Goal: Task Accomplishment & Management: Manage account settings

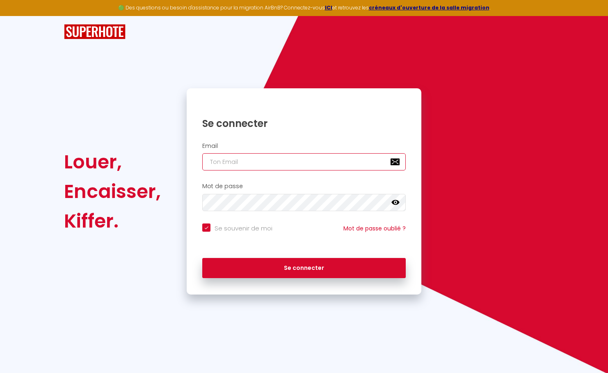
type input "[EMAIL_ADDRESS][DOMAIN_NAME]"
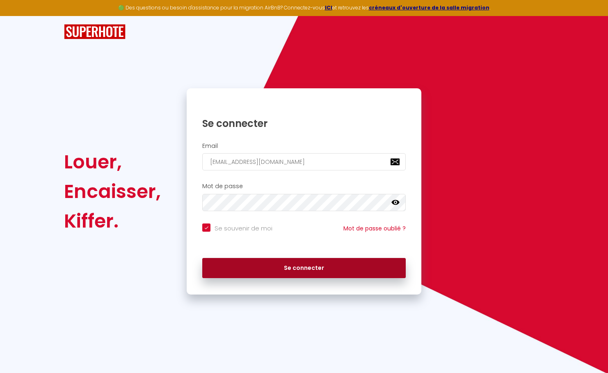
click at [266, 263] on button "Se connecter" at bounding box center [304, 268] width 204 height 21
checkbox input "true"
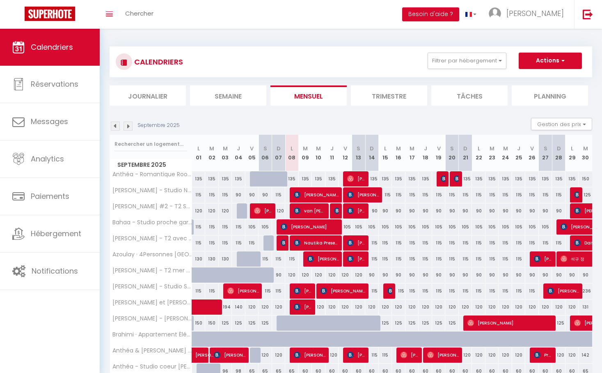
click at [117, 126] on img at bounding box center [115, 125] width 9 height 9
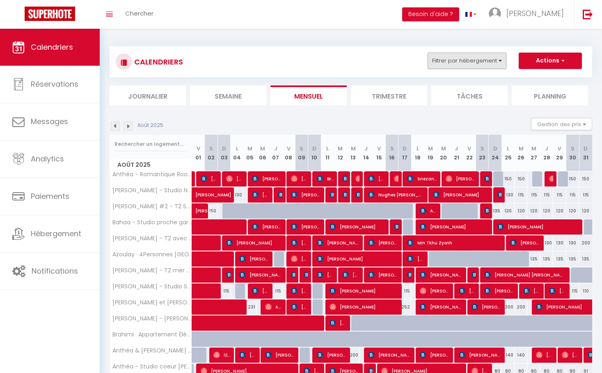
click at [472, 68] on button "Filtrer par hébergement" at bounding box center [467, 61] width 79 height 16
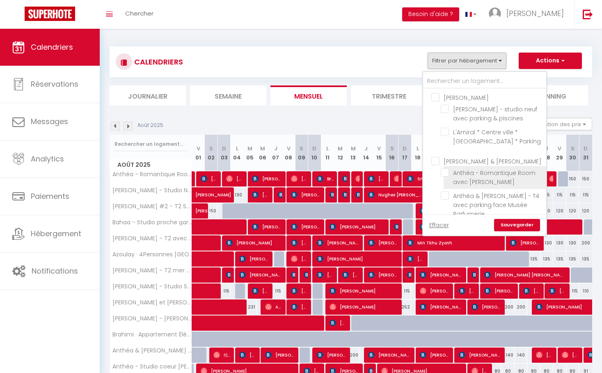
click at [443, 172] on input "Anthéa - Romantique Room avec [PERSON_NAME]" at bounding box center [492, 172] width 103 height 8
checkbox input "true"
checkbox input "false"
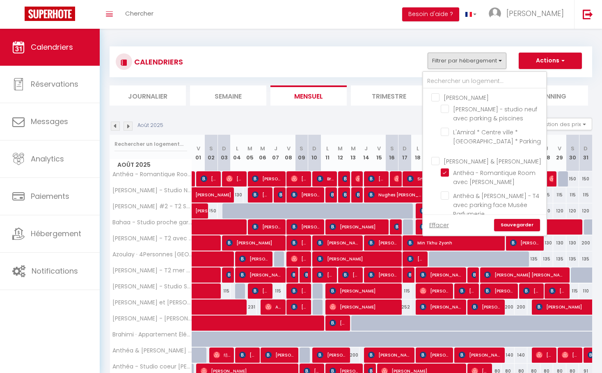
checkbox input "false"
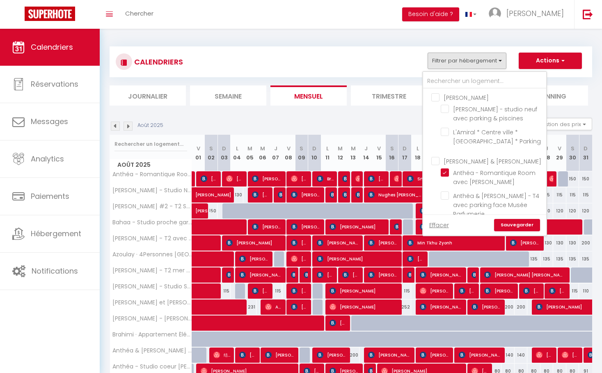
checkbox input "false"
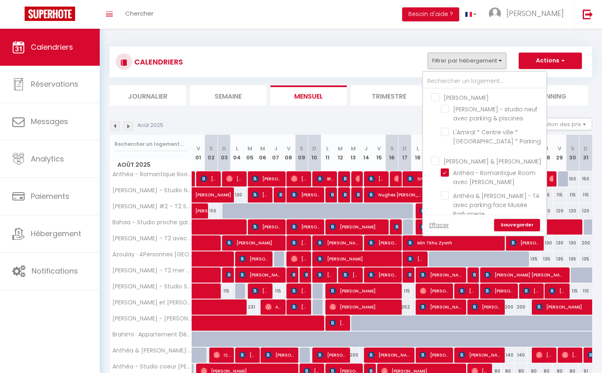
checkbox input "false"
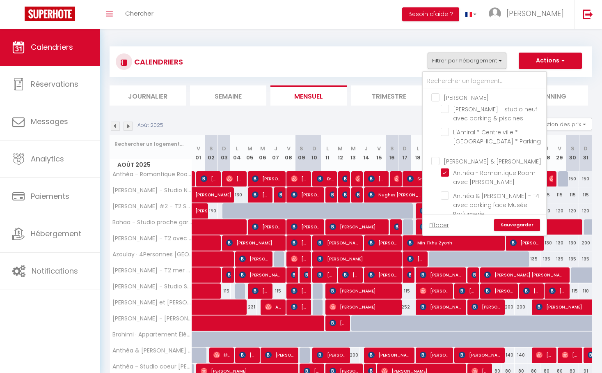
click at [513, 227] on link "Sauvegarder" at bounding box center [517, 225] width 46 height 12
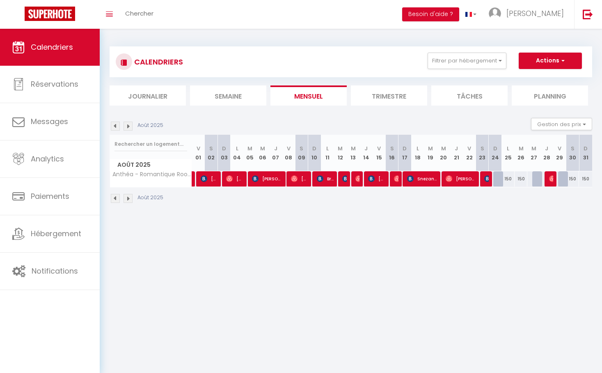
drag, startPoint x: 169, startPoint y: 345, endPoint x: -23, endPoint y: 405, distance: 200.7
click at [0, 372] on html "🟢 Des questions ou besoin d'assistance pour la migration AirBnB? Connectez-vous…" at bounding box center [301, 186] width 602 height 373
click at [497, 64] on button "Filtrer par hébergement" at bounding box center [467, 61] width 79 height 16
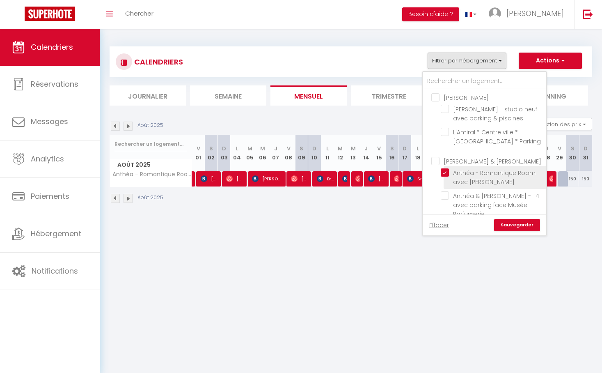
click at [444, 171] on input "Anthéa - Romantique Room avec [PERSON_NAME]" at bounding box center [492, 172] width 103 height 8
checkbox input "false"
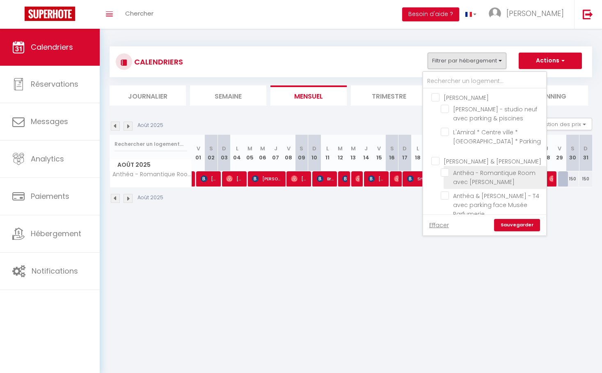
checkbox input "false"
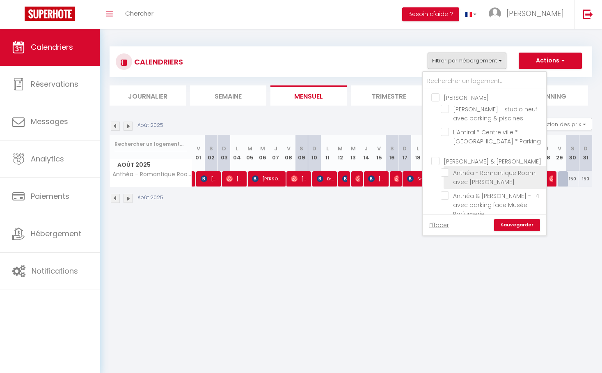
checkbox input "false"
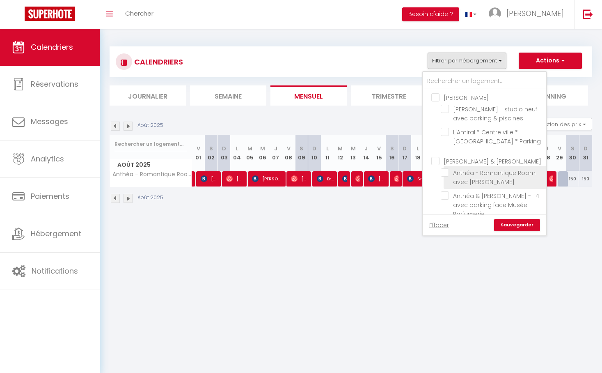
checkbox input "false"
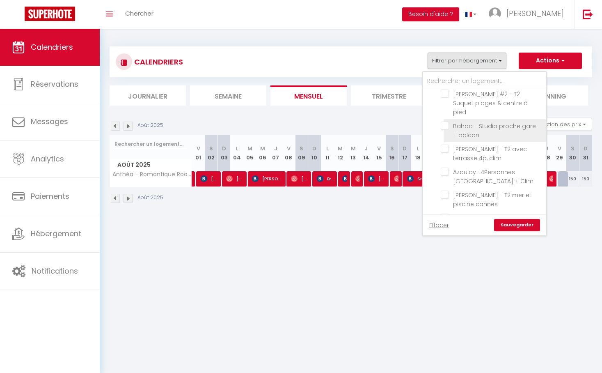
scroll to position [154, 0]
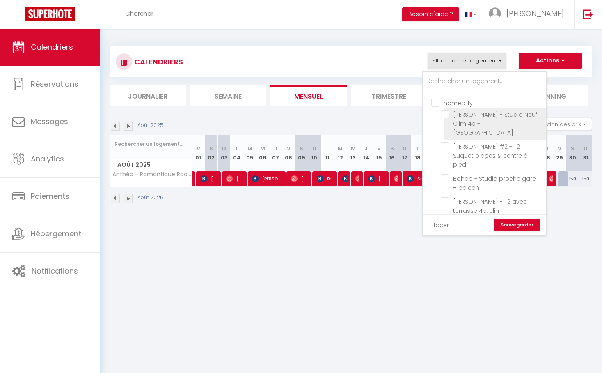
click at [447, 114] on input "[PERSON_NAME] - Studio Neuf Clim 4p - [GEOGRAPHIC_DATA]" at bounding box center [492, 114] width 103 height 8
checkbox input "true"
checkbox input "false"
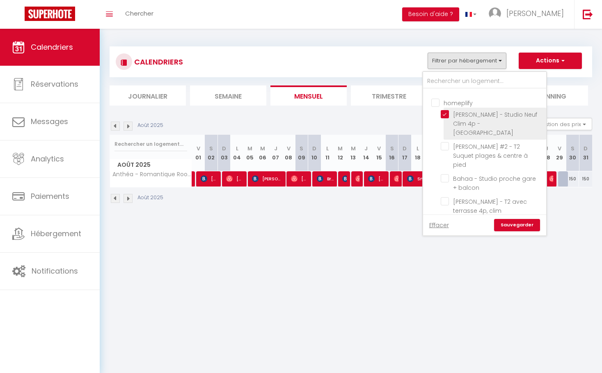
checkbox input "false"
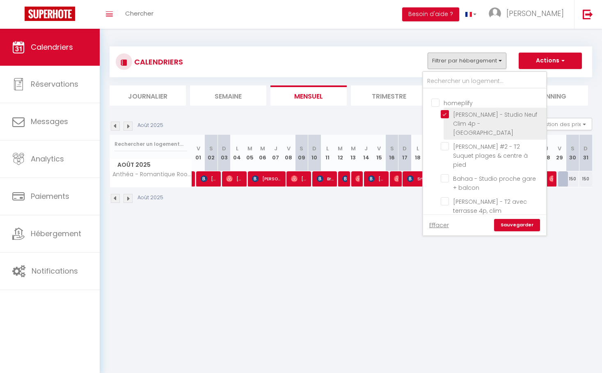
checkbox input "false"
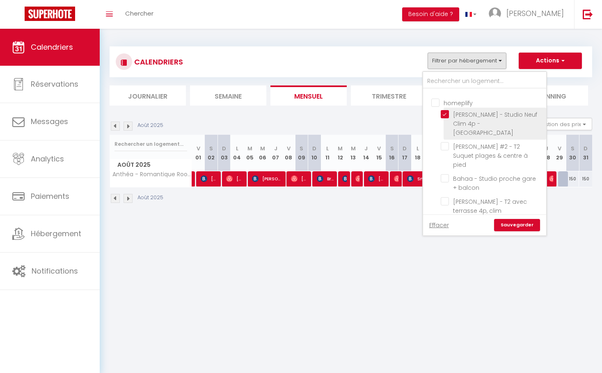
checkbox input "false"
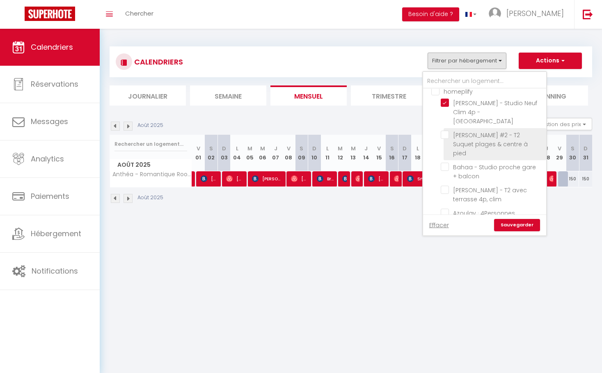
scroll to position [167, 0]
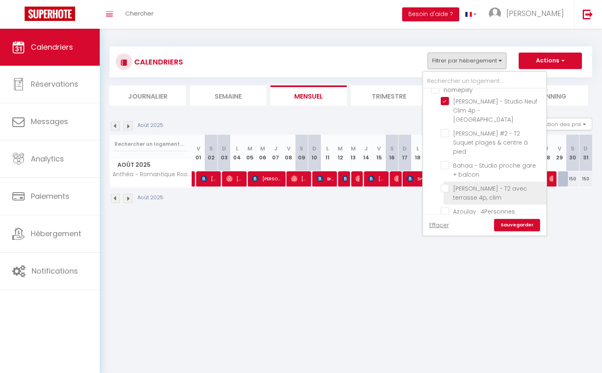
click at [448, 184] on input "[PERSON_NAME] - T2 avec terrasse 4p, clim" at bounding box center [492, 188] width 103 height 8
checkbox input "true"
checkbox input "false"
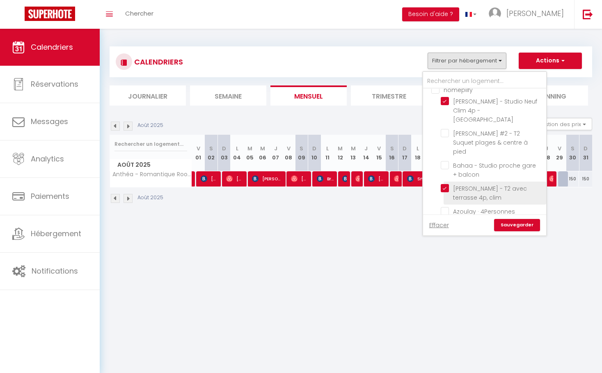
checkbox input "false"
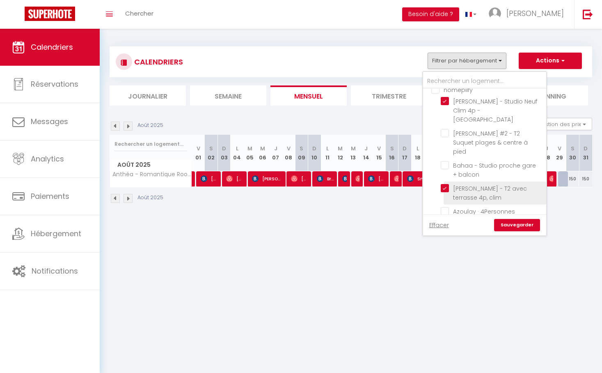
checkbox input "false"
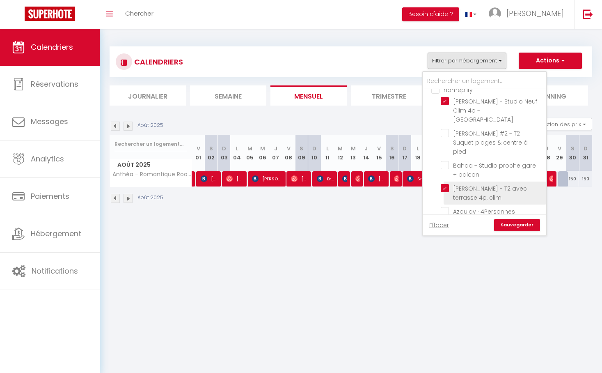
checkbox input "false"
click at [517, 223] on link "Sauvegarder" at bounding box center [517, 225] width 46 height 12
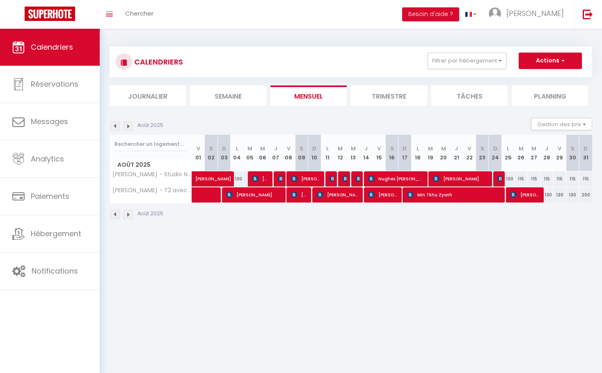
click at [303, 179] on span "[PERSON_NAME]" at bounding box center [306, 179] width 30 height 16
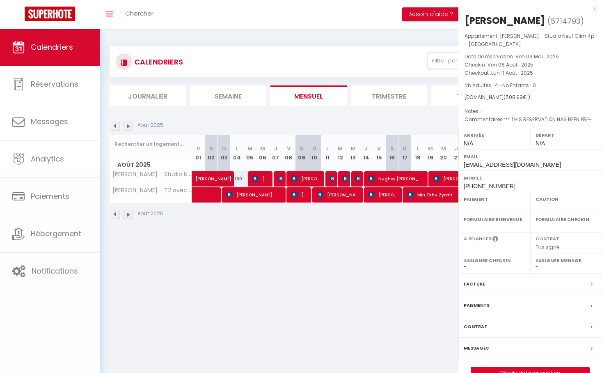
select select "OK"
select select "0"
select select "1"
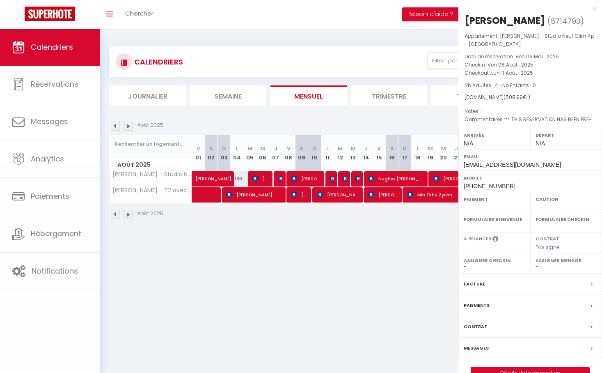
select select
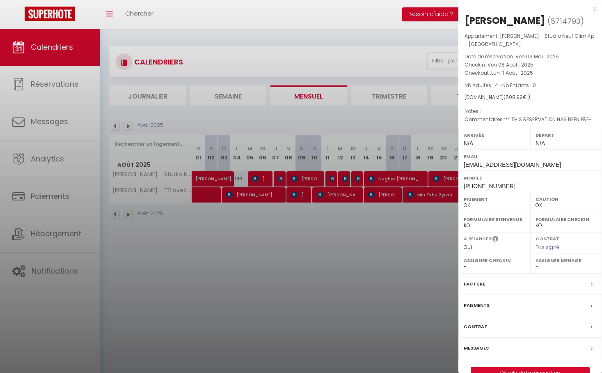
click at [478, 284] on label "Facture" at bounding box center [474, 283] width 21 height 9
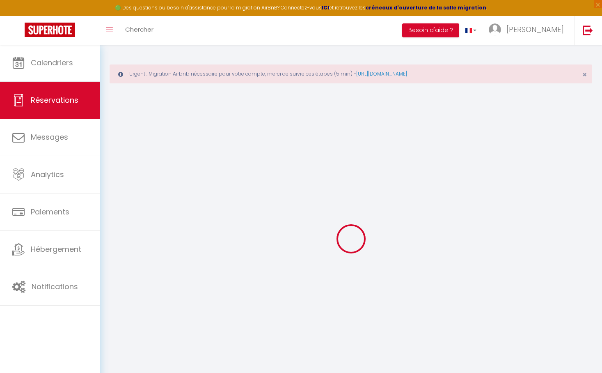
select select "cleaning"
select select "taxes"
select select
checkbox input "false"
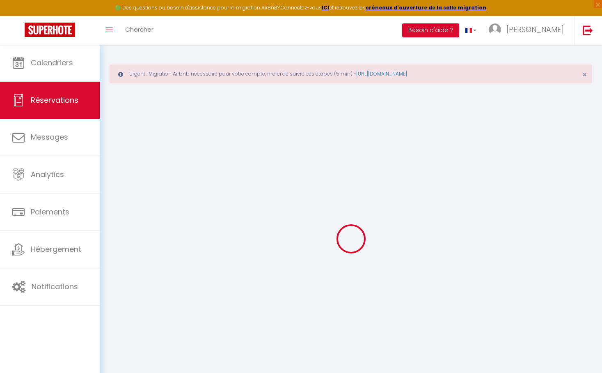
type textarea "** THIS RESERVATION HAS BEEN PRE-PAID ** Reservation has a cancellation grace p…"
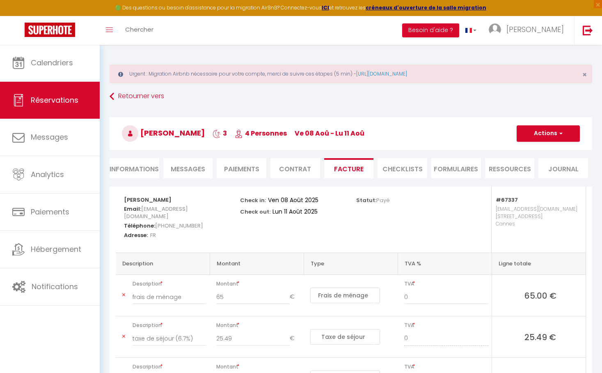
click at [147, 171] on li "Informations" at bounding box center [135, 168] width 50 height 20
select select
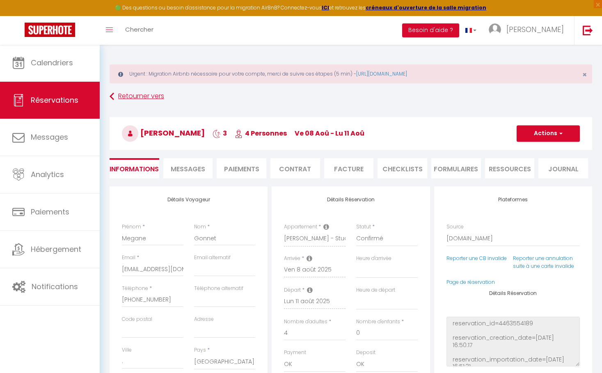
click at [131, 94] on link "Retourner vers" at bounding box center [351, 96] width 483 height 15
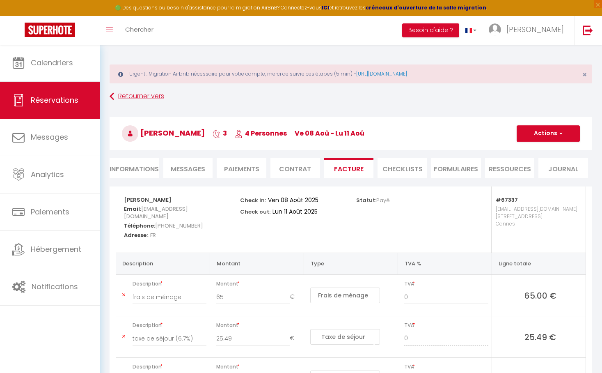
click at [119, 97] on link "Retourner vers" at bounding box center [351, 96] width 483 height 15
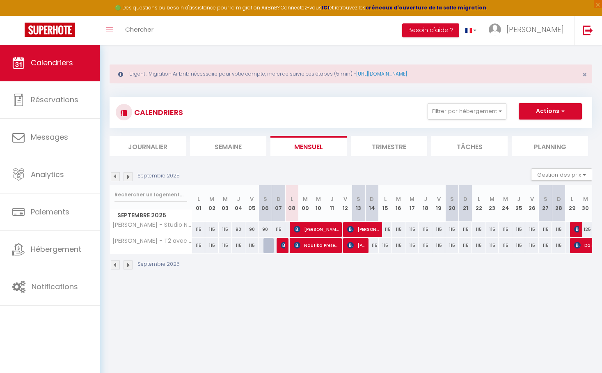
click at [313, 245] on span "Nautika Present" at bounding box center [316, 245] width 45 height 16
select select "OK"
select select "KO"
select select "0"
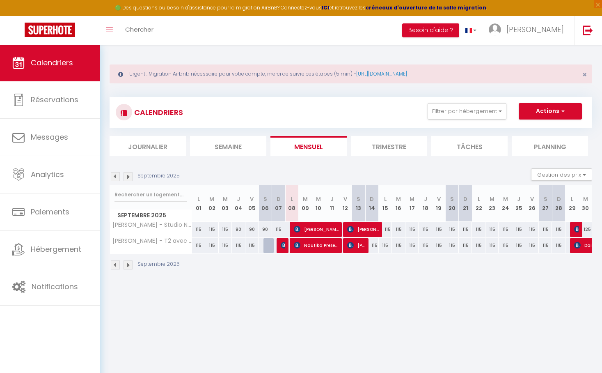
select select "1"
select select
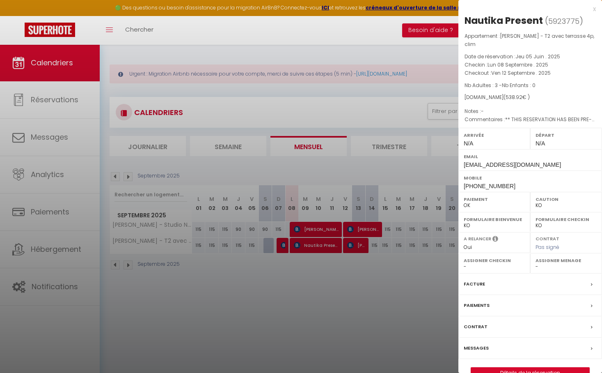
click at [490, 283] on div "Facture" at bounding box center [530, 283] width 144 height 21
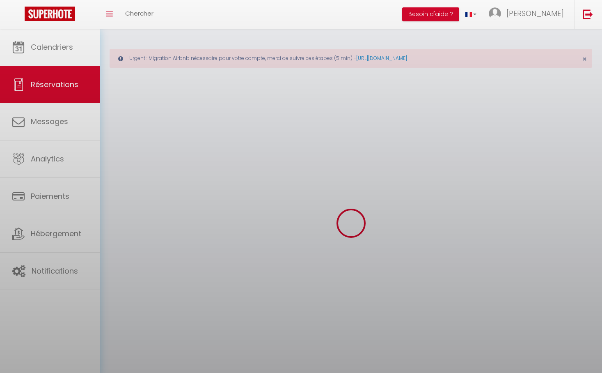
click at [479, 279] on body "× Toggle navigation Toggle Search Toggle menubar Chercher BUTTON Besoin d'aide …" at bounding box center [301, 215] width 602 height 373
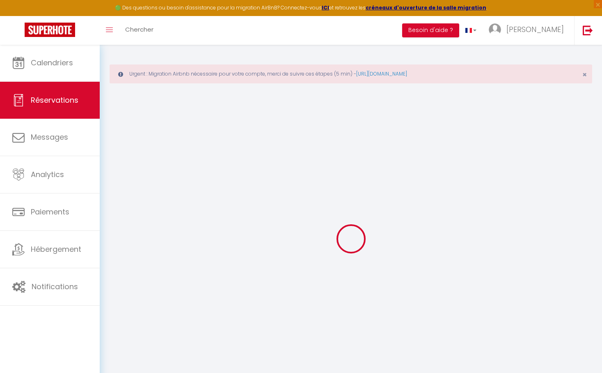
select select "cleaning"
select select "taxes"
select select
checkbox input "false"
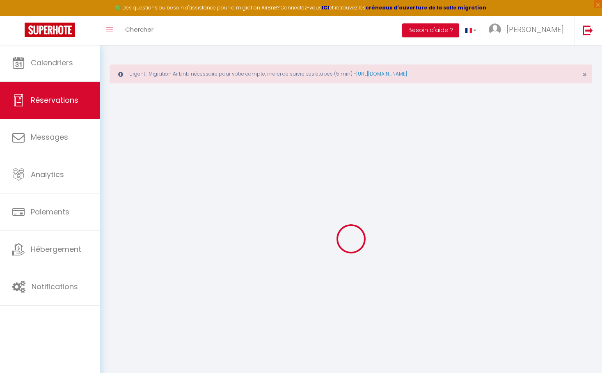
select select
checkbox input "false"
type textarea "** THIS RESERVATION HAS BEEN PRE-PAID ** BOOKING NOTE : Payment charge is EUR 7…"
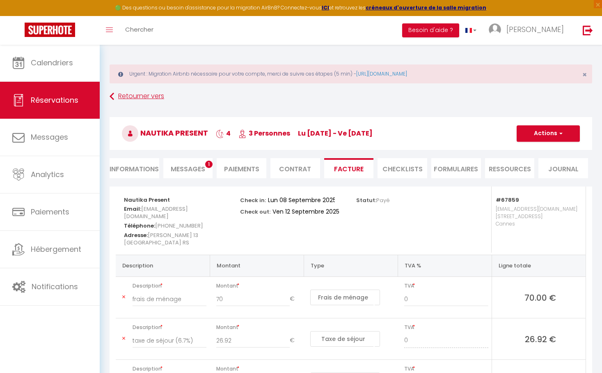
click at [153, 96] on link "Retourner vers" at bounding box center [351, 96] width 483 height 15
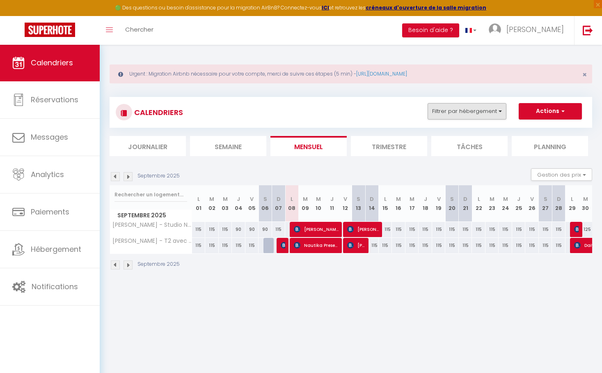
click at [486, 111] on button "Filtrer par hébergement" at bounding box center [467, 111] width 79 height 16
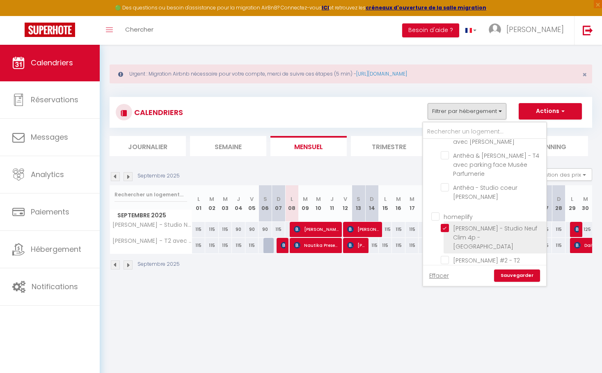
click at [447, 227] on input "[PERSON_NAME] - Studio Neuf Clim 4p - [GEOGRAPHIC_DATA]" at bounding box center [492, 228] width 103 height 8
checkbox input "false"
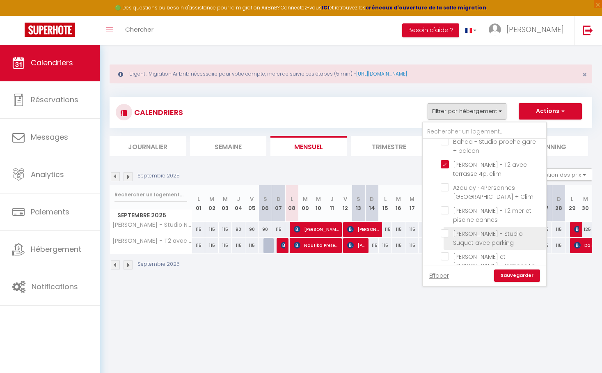
scroll to position [243, 0]
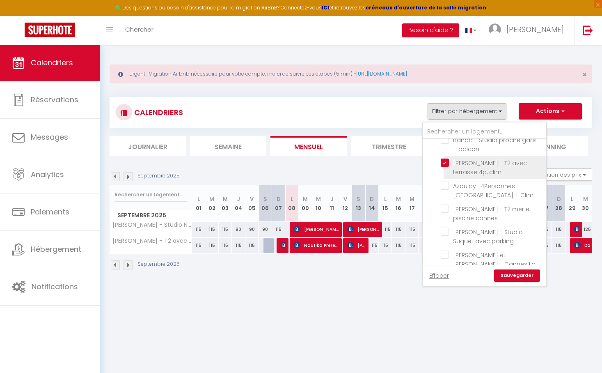
click at [444, 158] on input "[PERSON_NAME] - T2 avec terrasse 4p, clim" at bounding box center [492, 162] width 103 height 8
checkbox input "false"
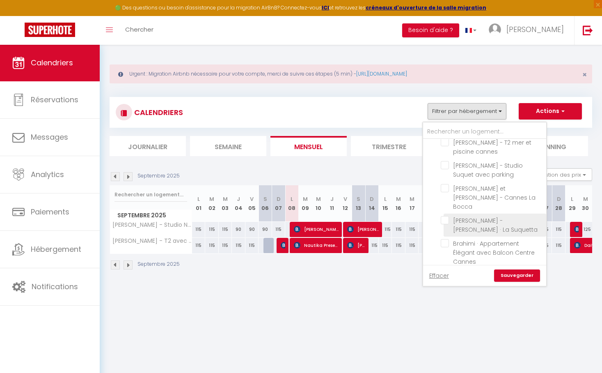
scroll to position [320, 0]
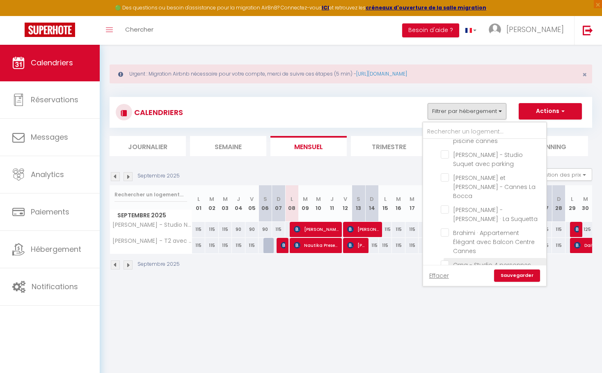
click at [451, 260] on input "Orna - Studio 4 personnes Hyper centre" at bounding box center [492, 264] width 103 height 8
checkbox input "true"
checkbox input "false"
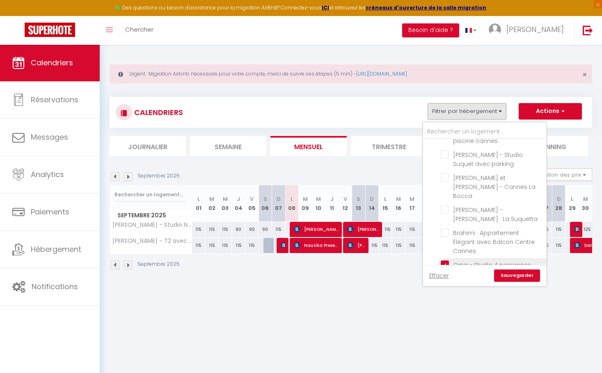
checkbox input "false"
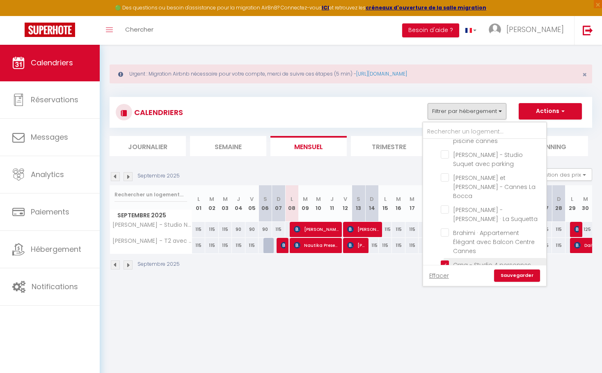
checkbox input "false"
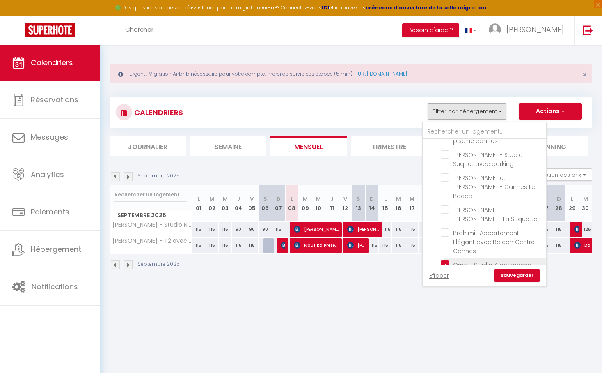
checkbox input "false"
click at [501, 279] on link "Sauvegarder" at bounding box center [517, 275] width 46 height 12
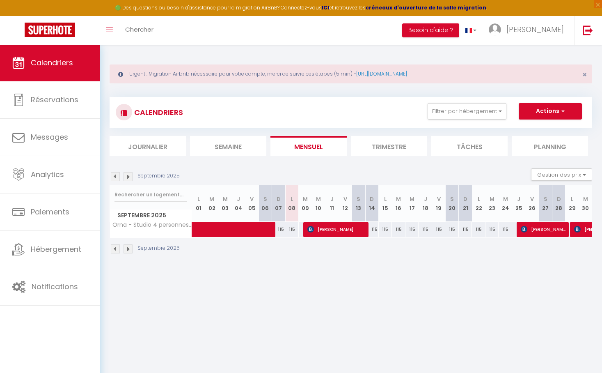
click at [114, 177] on img at bounding box center [115, 176] width 9 height 9
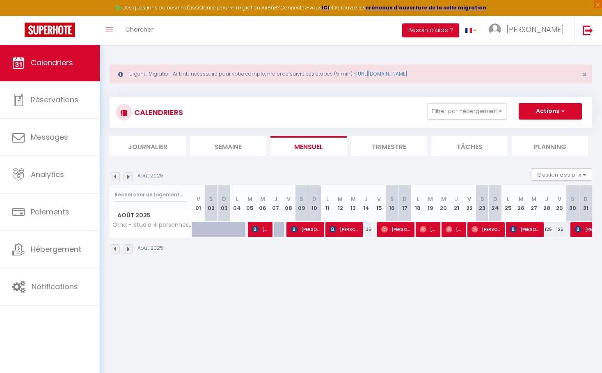
select select "OK"
select select "KO"
select select "0"
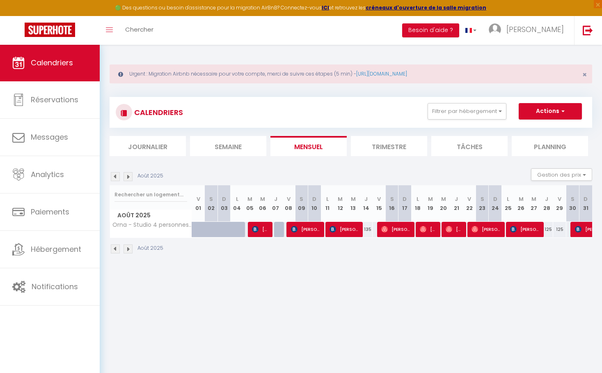
select select "1"
select select
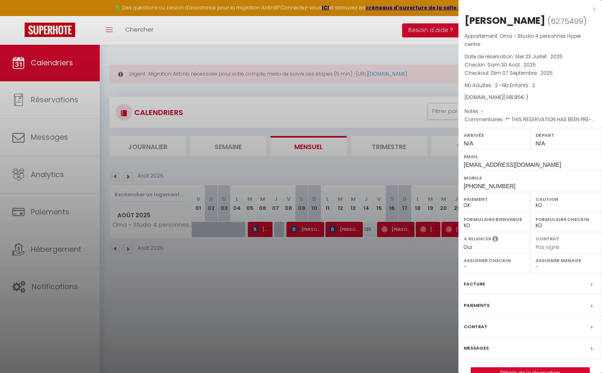
click at [595, 10] on div "x" at bounding box center [526, 9] width 137 height 10
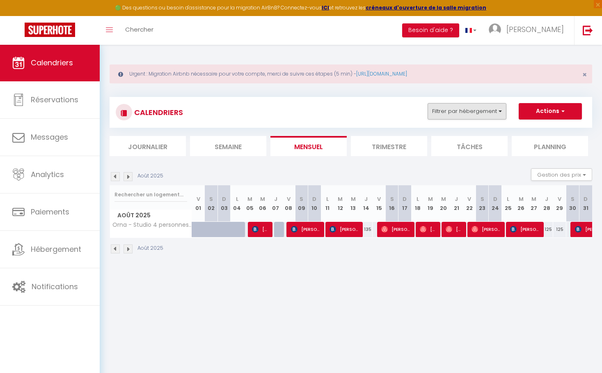
click at [453, 114] on button "Filtrer par hébergement" at bounding box center [467, 111] width 79 height 16
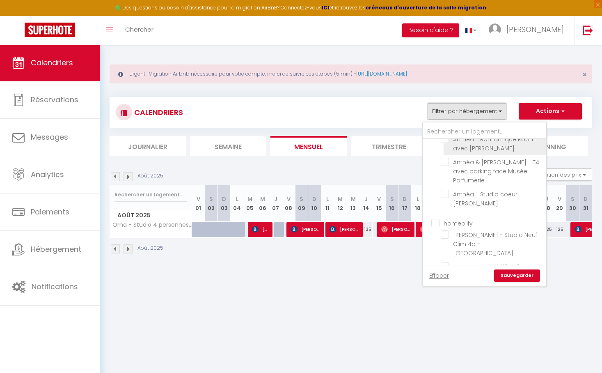
scroll to position [139, 0]
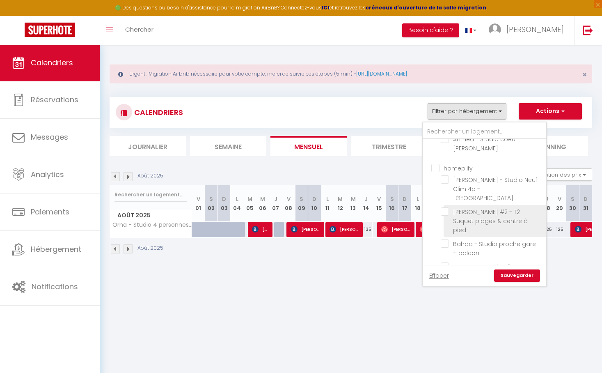
click at [446, 207] on input "[PERSON_NAME] #2 - T2 Suquet plages & centre à pied" at bounding box center [492, 211] width 103 height 8
checkbox input "true"
checkbox input "false"
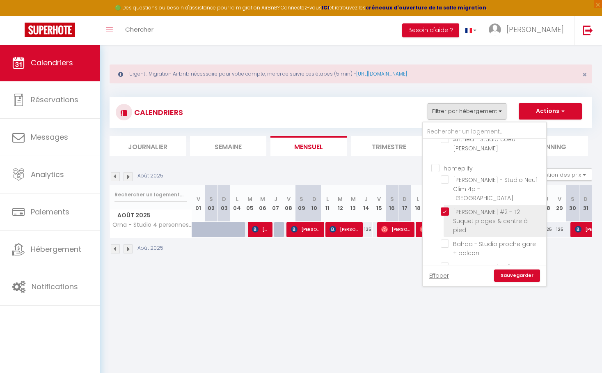
checkbox input "false"
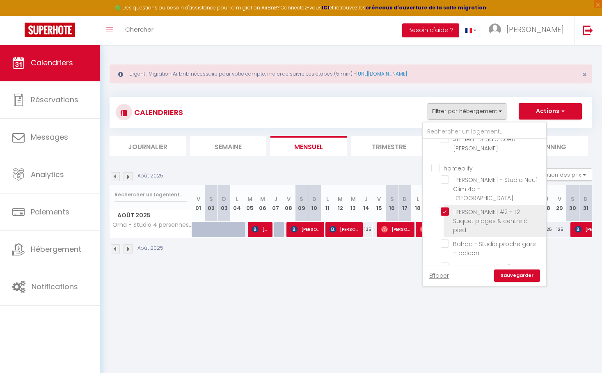
checkbox input "false"
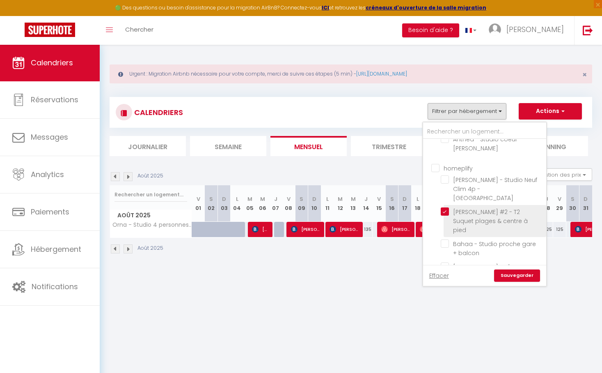
checkbox input "false"
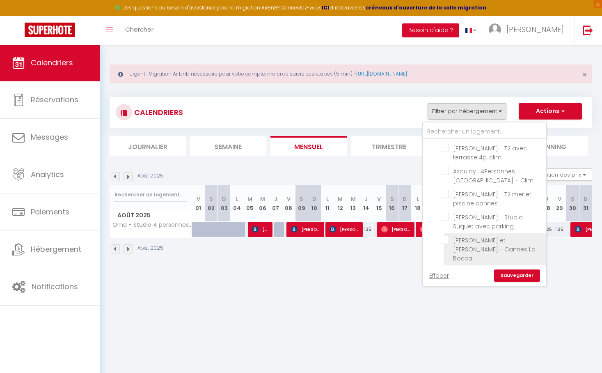
scroll to position [389, 0]
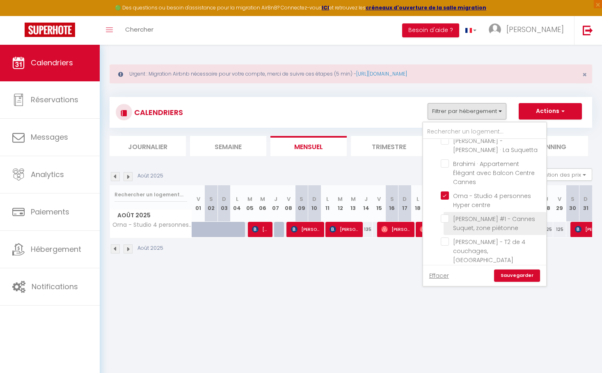
click at [446, 214] on input "[PERSON_NAME] #1 - Cannes Suquet, zone piétonne" at bounding box center [492, 218] width 103 height 8
checkbox input "true"
checkbox input "false"
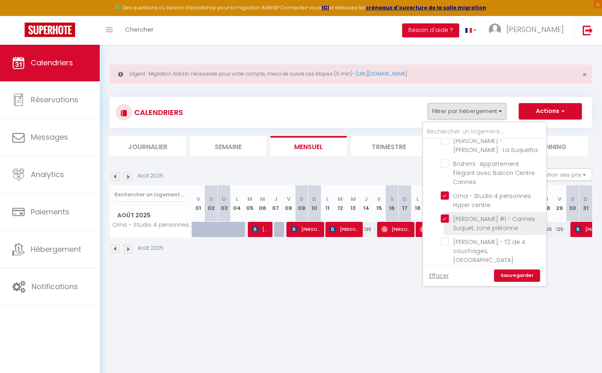
checkbox input "false"
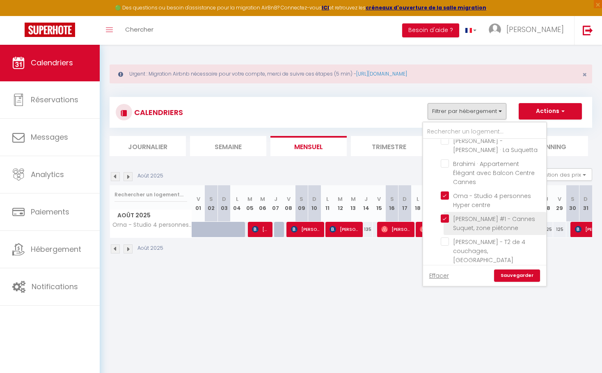
checkbox input "false"
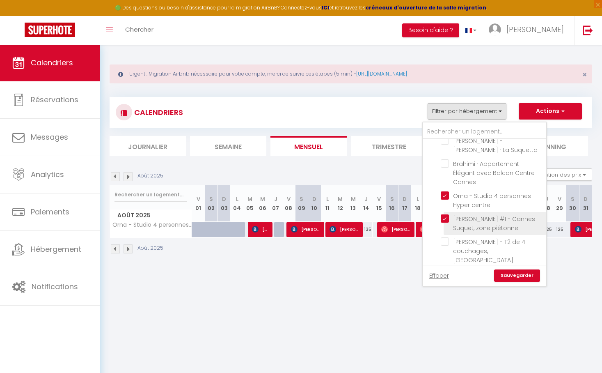
checkbox input "false"
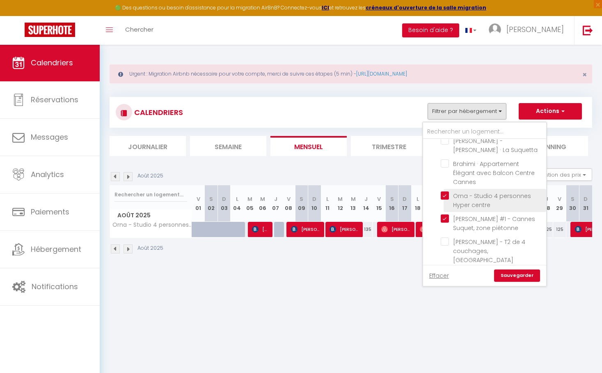
click at [449, 191] on input "Orna - Studio 4 personnes Hyper centre" at bounding box center [492, 195] width 103 height 8
checkbox input "false"
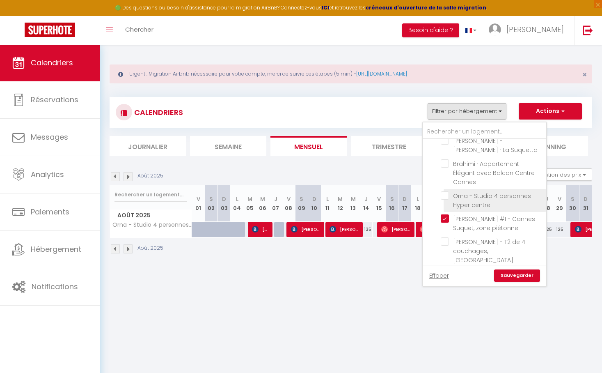
checkbox input "false"
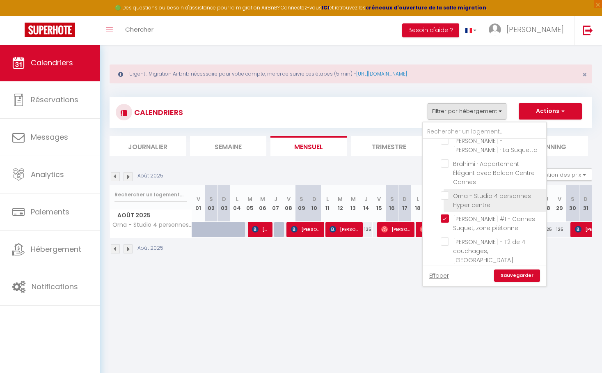
checkbox input "false"
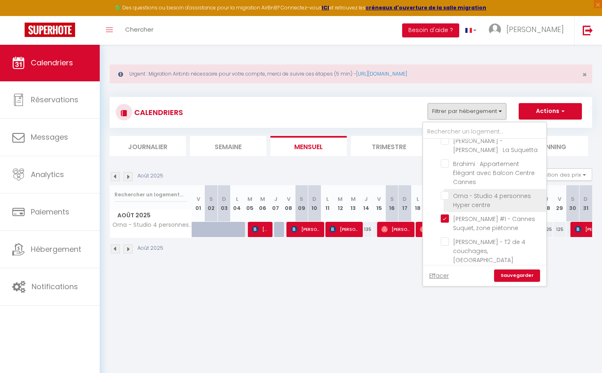
checkbox input "false"
click at [520, 273] on link "Sauvegarder" at bounding box center [517, 275] width 46 height 12
